Goal: Task Accomplishment & Management: Use online tool/utility

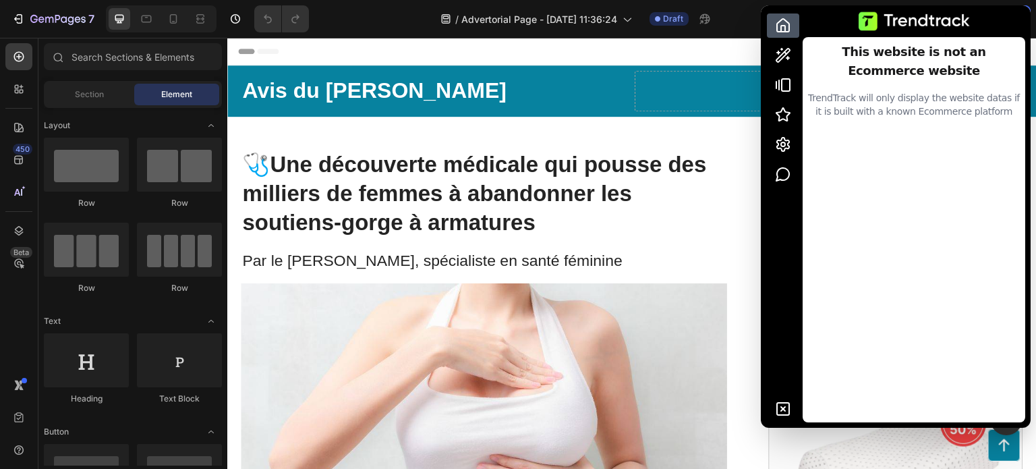
click at [784, 60] on icon "button" at bounding box center [783, 55] width 16 height 16
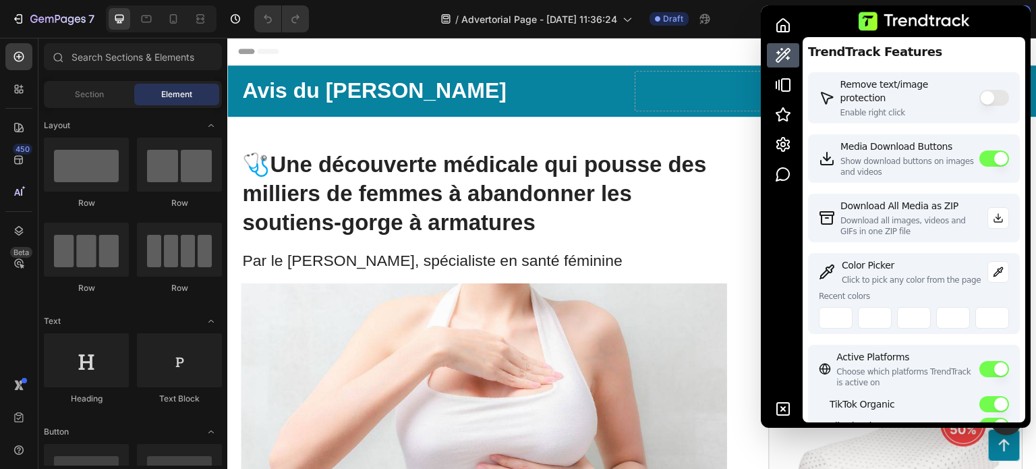
click at [993, 275] on icon at bounding box center [998, 271] width 11 height 11
click at [840, 317] on button at bounding box center [836, 318] width 34 height 22
click at [594, 328] on img at bounding box center [484, 402] width 486 height 238
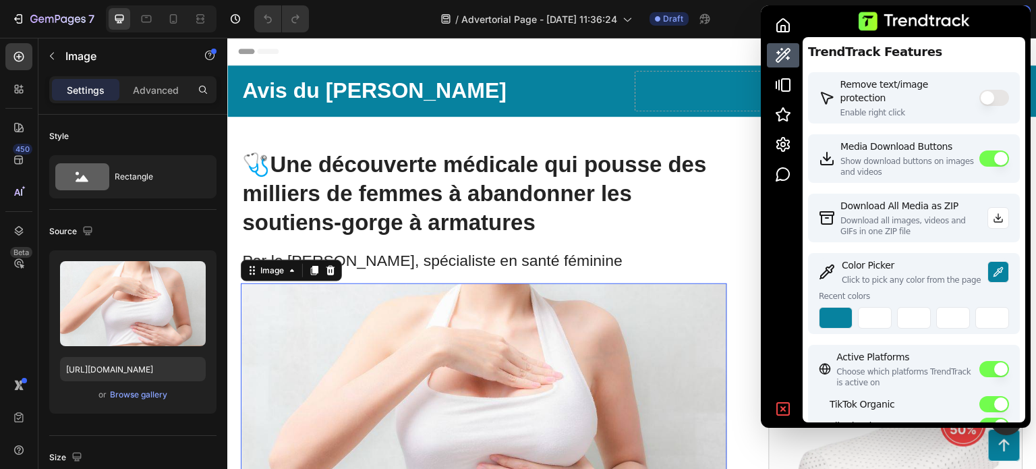
click at [784, 407] on icon at bounding box center [783, 409] width 4 height 4
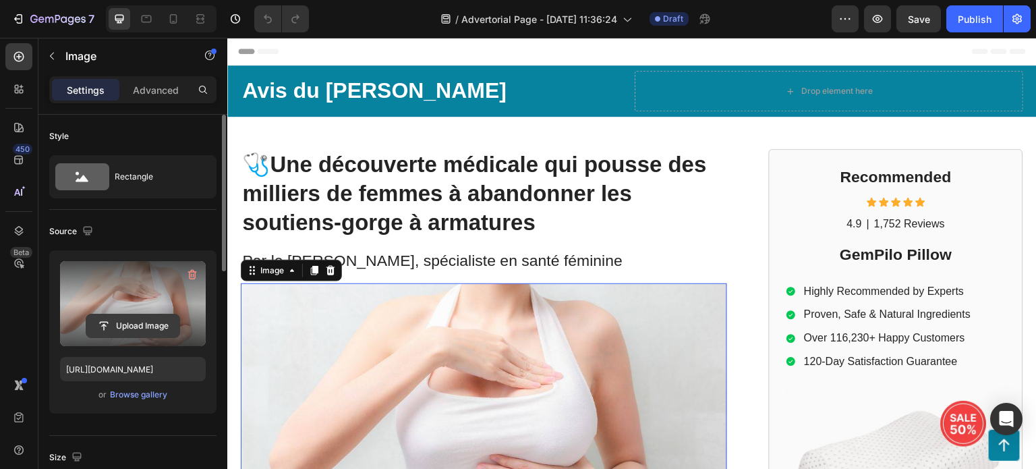
click at [137, 325] on input "file" at bounding box center [132, 325] width 93 height 23
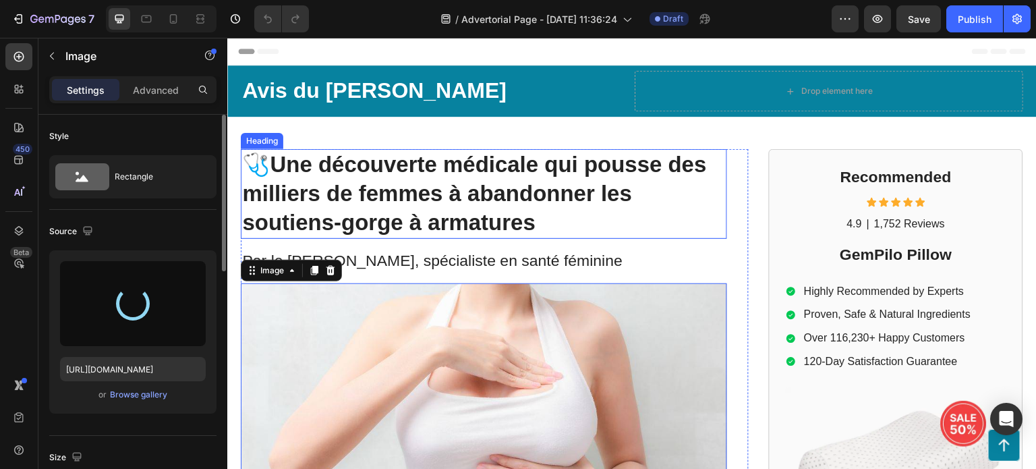
type input "[URL][DOMAIN_NAME]"
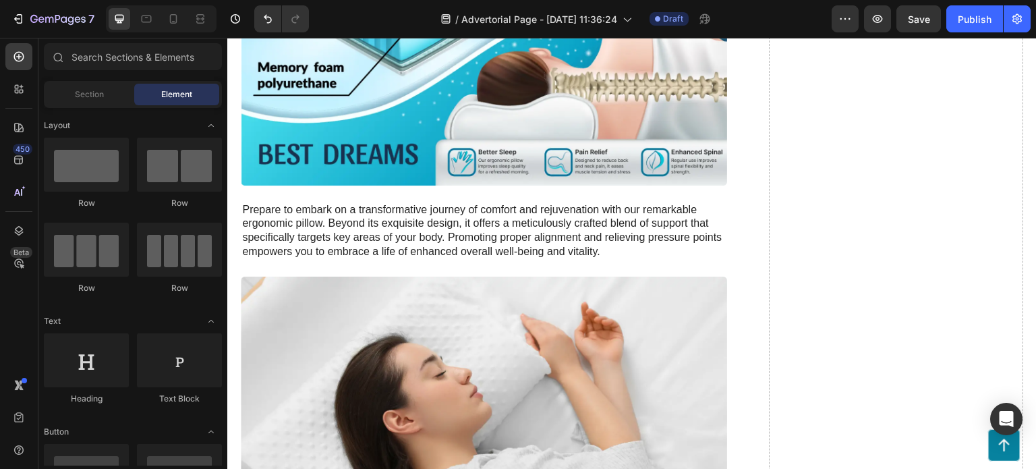
scroll to position [2067, 0]
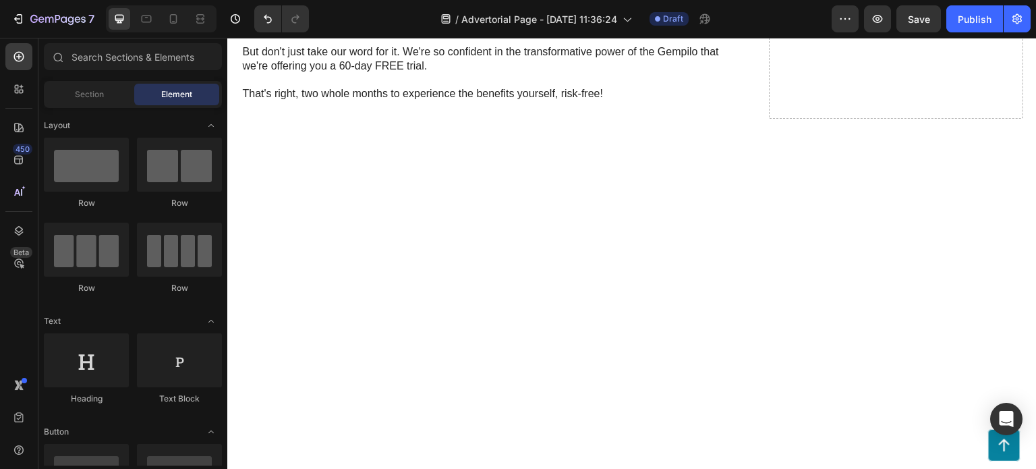
scroll to position [2132, 0]
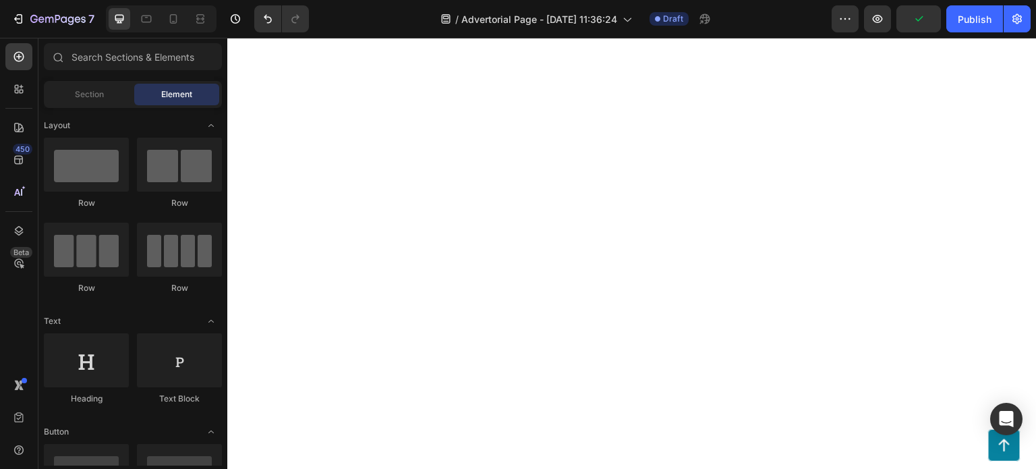
scroll to position [2200, 0]
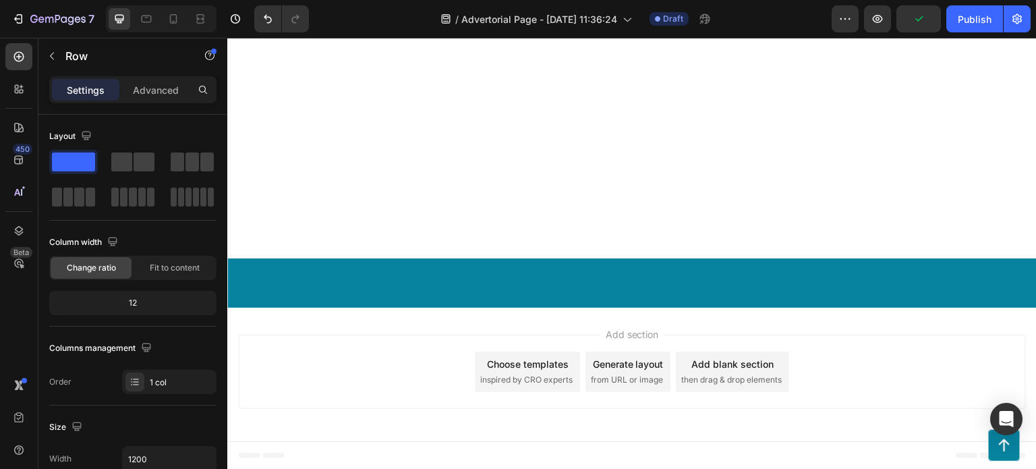
scroll to position [2065, 0]
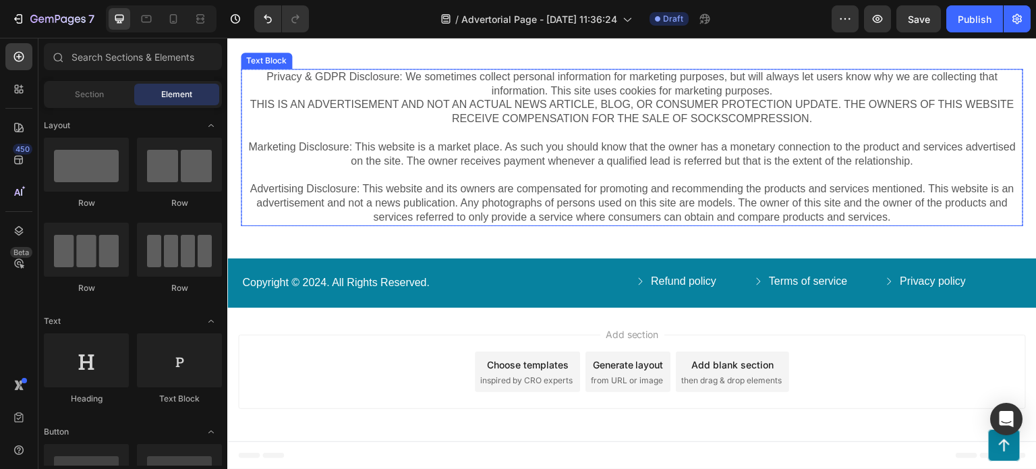
scroll to position [2196, 0]
click at [271, 67] on div "Text Block" at bounding box center [266, 61] width 46 height 12
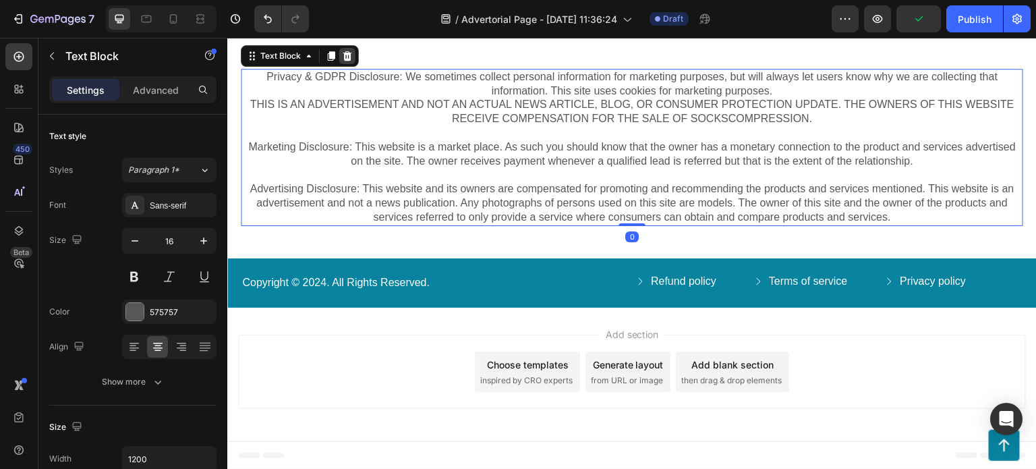
click at [343, 61] on icon at bounding box center [347, 56] width 11 height 11
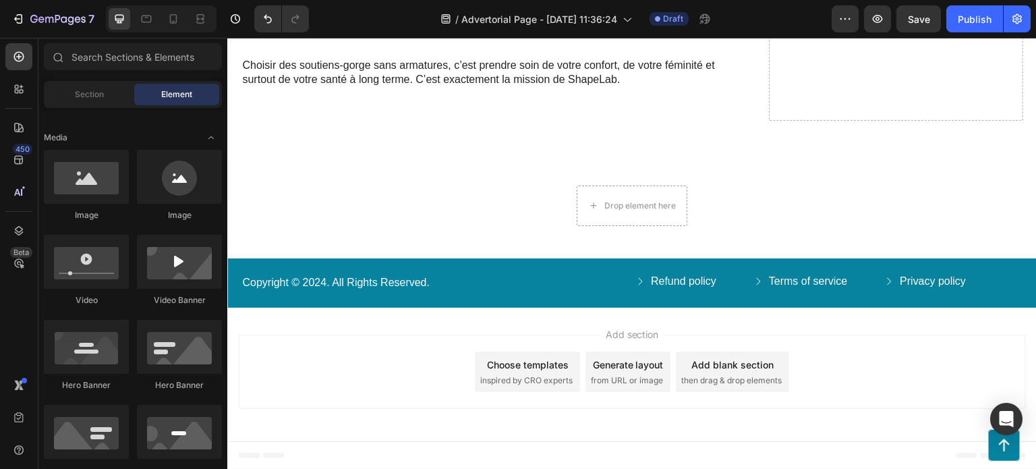
scroll to position [0, 0]
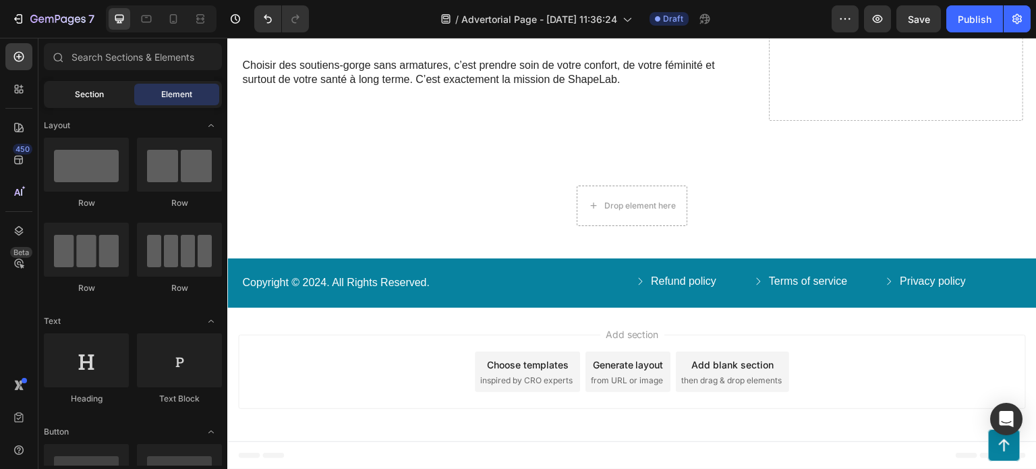
click at [108, 96] on div "Section" at bounding box center [89, 95] width 85 height 22
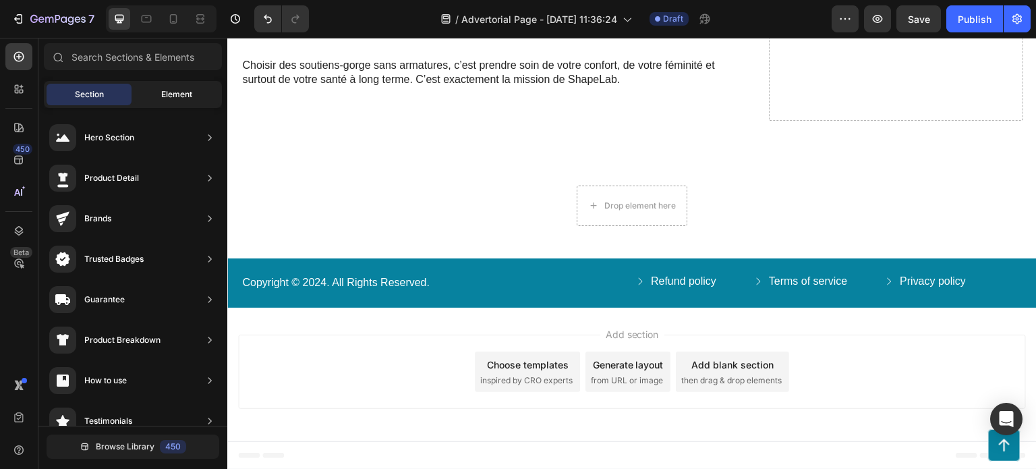
click at [179, 88] on span "Element" at bounding box center [176, 94] width 31 height 12
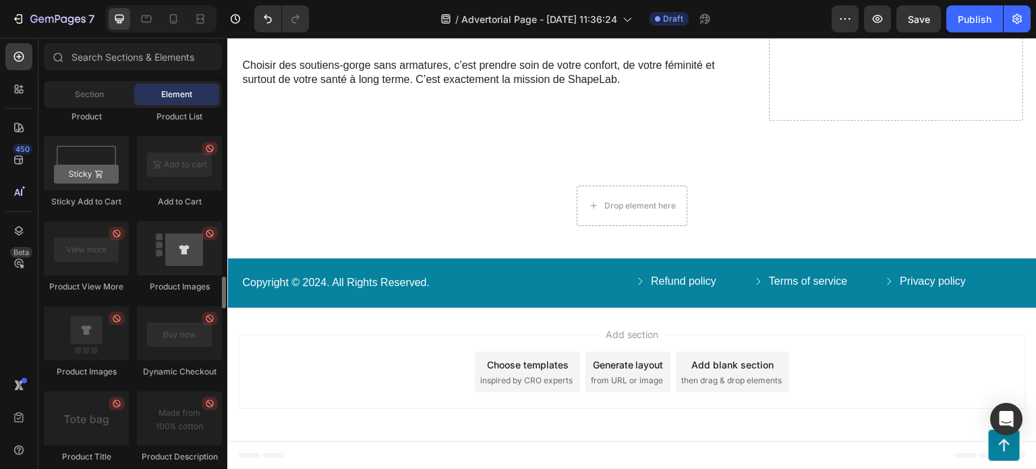
scroll to position [1821, 0]
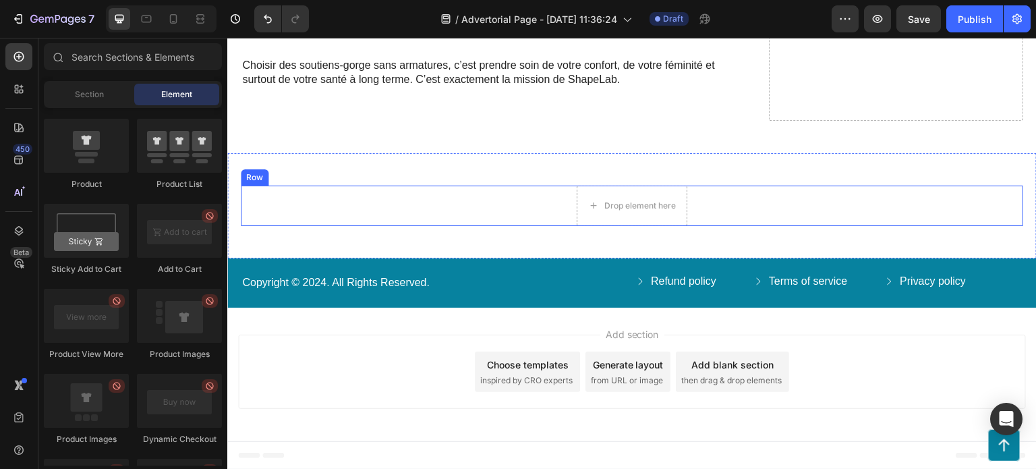
click at [422, 226] on div "Drop element here Row" at bounding box center [632, 205] width 782 height 40
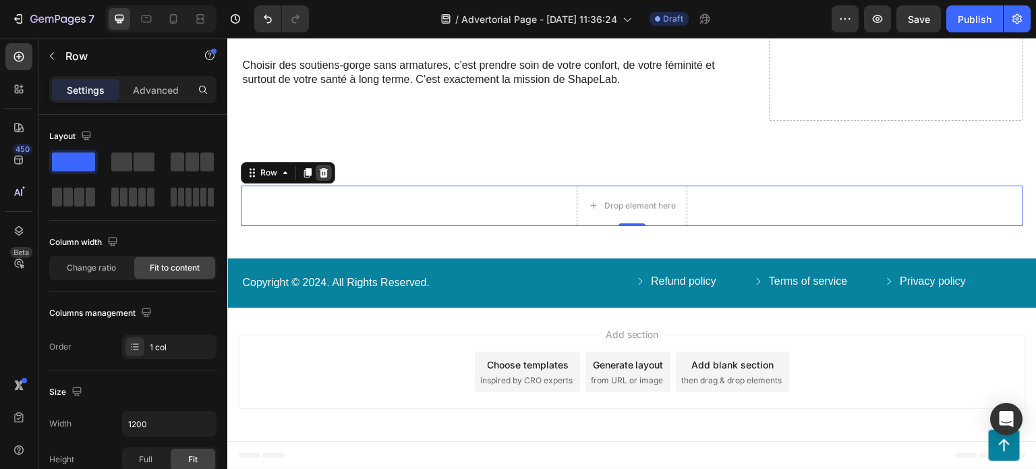
click at [327, 178] on icon at bounding box center [323, 172] width 11 height 11
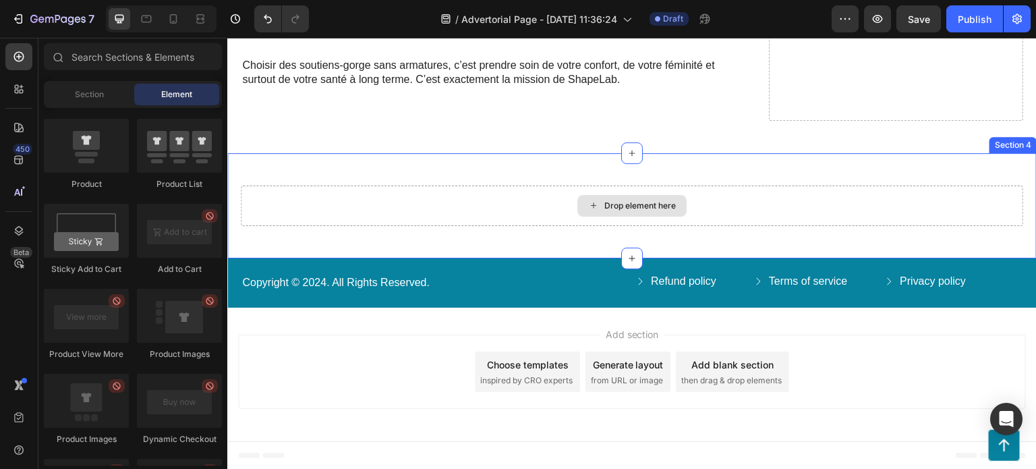
click at [863, 226] on div "Drop element here" at bounding box center [632, 205] width 782 height 40
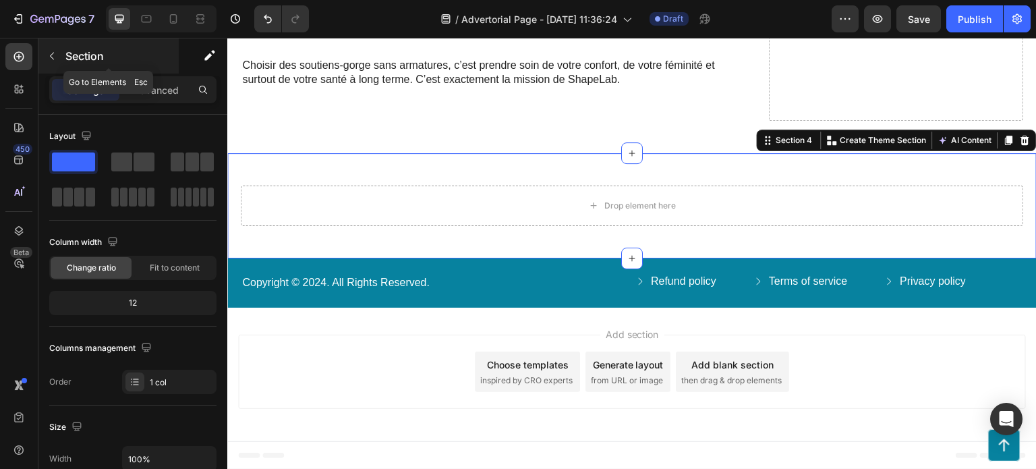
click at [49, 59] on icon "button" at bounding box center [52, 56] width 11 height 11
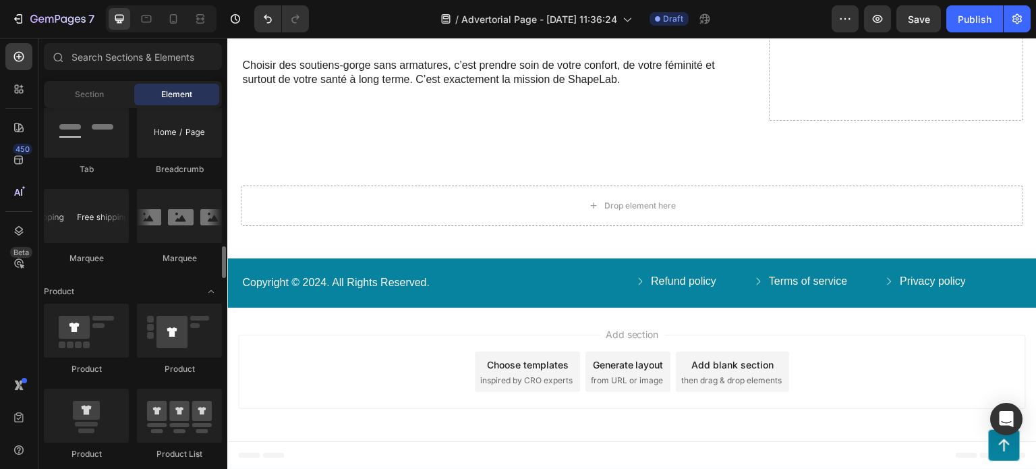
scroll to position [1619, 0]
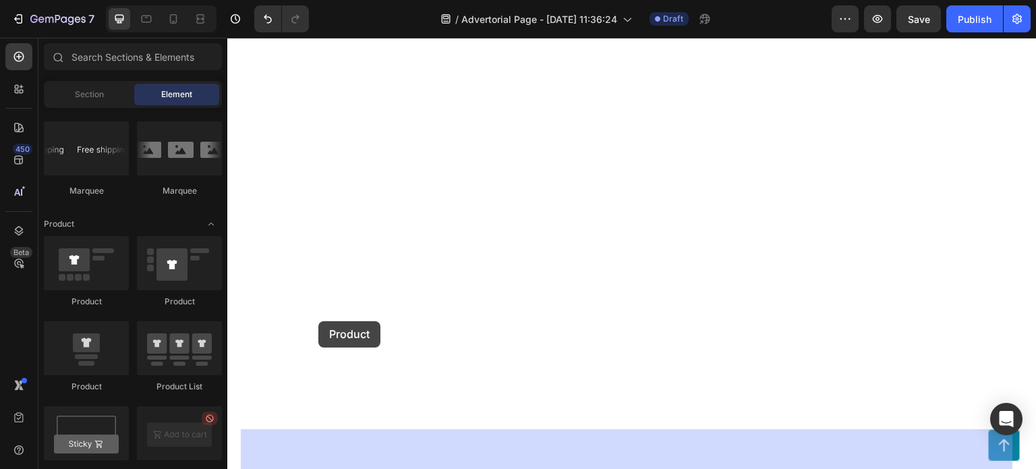
drag, startPoint x: 322, startPoint y: 293, endPoint x: 319, endPoint y: 320, distance: 27.1
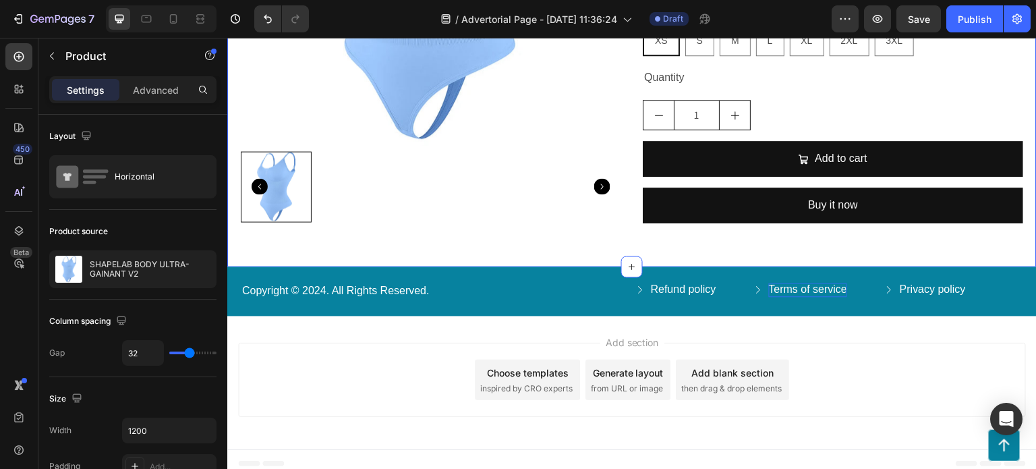
scroll to position [2641, 0]
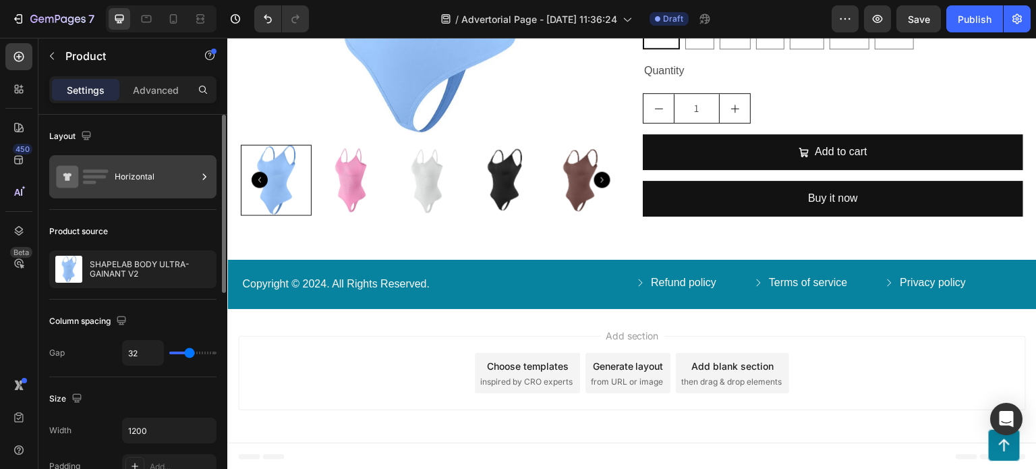
click at [189, 179] on div "Horizontal" at bounding box center [156, 176] width 82 height 31
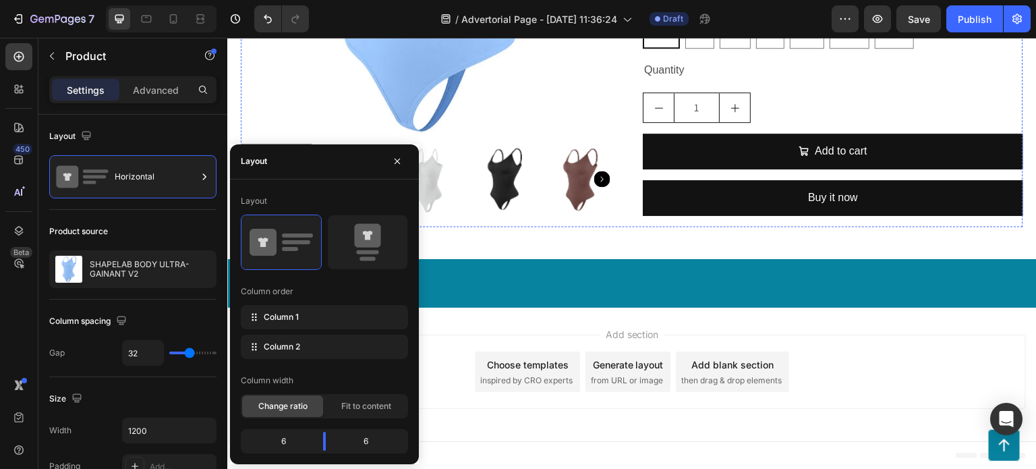
scroll to position [2304, 0]
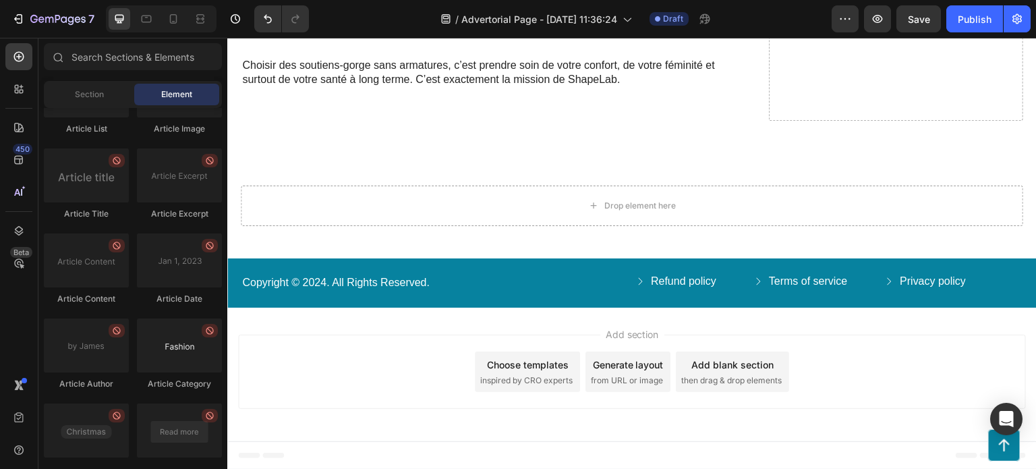
scroll to position [3640, 0]
